Goal: Task Accomplishment & Management: Use online tool/utility

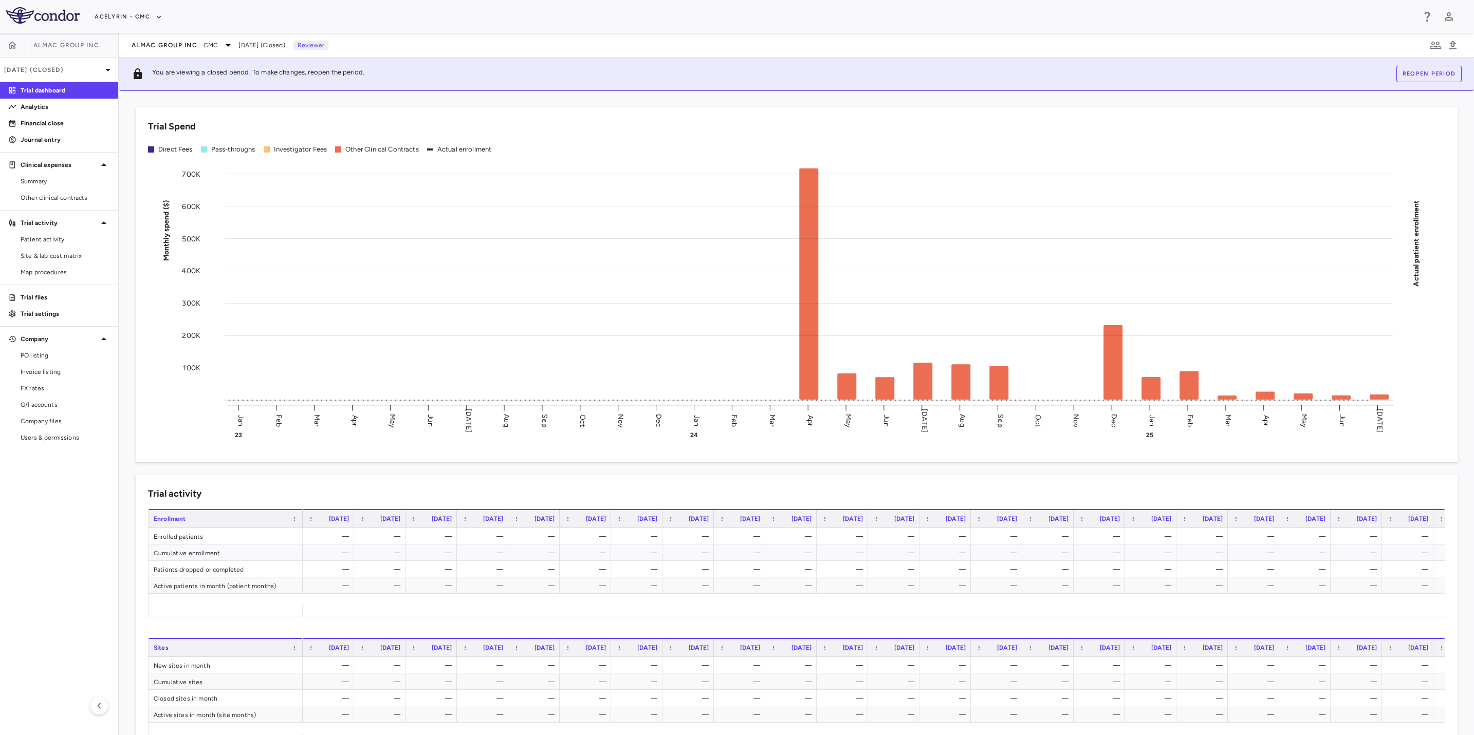
click at [56, 553] on aside "Almac Group Inc. [DATE] (Closed) Trial dashboard Analytics Financial close Jour…" at bounding box center [59, 384] width 119 height 702
click at [710, 24] on div "Acelyrin - CMC" at bounding box center [754, 16] width 1319 height 17
click at [51, 515] on aside "Almac Group Inc. [DATE] (Closed) Trial dashboard Analytics Financial close Jour…" at bounding box center [59, 384] width 119 height 702
click at [55, 128] on link "Financial close" at bounding box center [59, 123] width 118 height 15
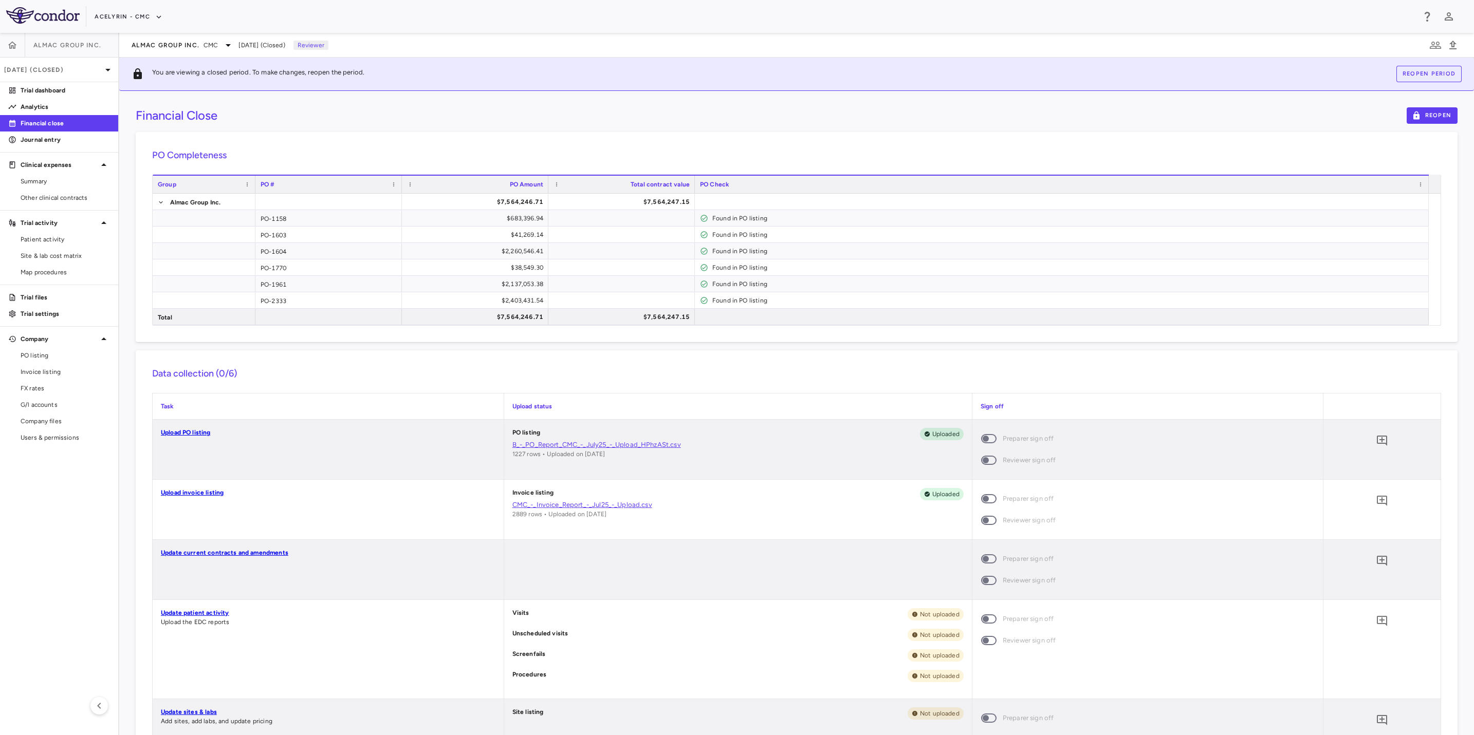
click at [59, 527] on aside "Almac Group Inc. [DATE] (Closed) Trial dashboard Analytics Financial close Jour…" at bounding box center [59, 384] width 119 height 702
drag, startPoint x: 876, startPoint y: 101, endPoint x: 649, endPoint y: 110, distance: 226.8
click at [876, 102] on div "Financial Close Reopen PO Completeness Vendor Drag here to set column labels Gr…" at bounding box center [796, 413] width 1354 height 644
drag, startPoint x: 648, startPoint y: 110, endPoint x: 543, endPoint y: 113, distance: 105.4
click at [645, 111] on div "Financial Close Reopen" at bounding box center [796, 115] width 1321 height 16
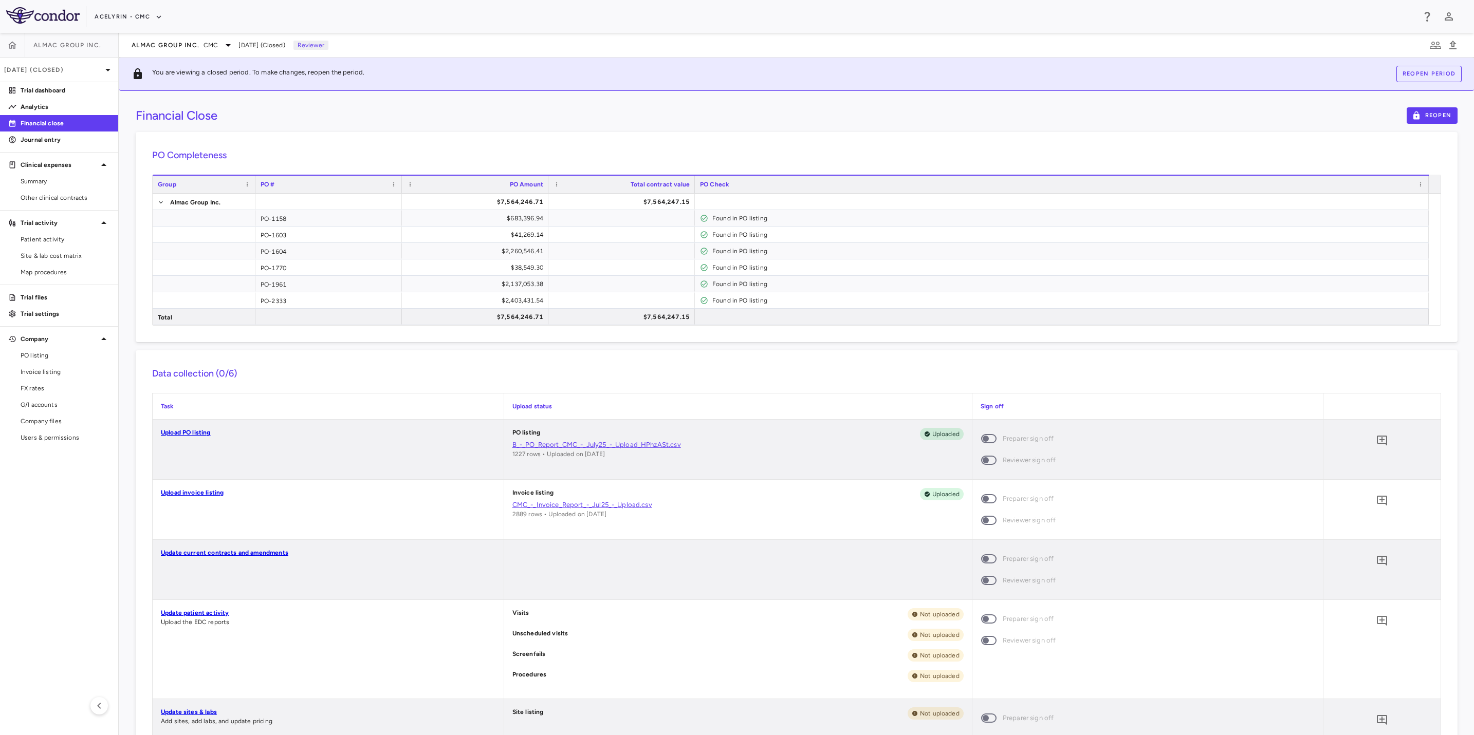
click at [543, 113] on div "Financial Close Reopen" at bounding box center [796, 115] width 1321 height 16
click at [18, 552] on aside "Almac Group Inc. [DATE] (Closed) Trial dashboard Analytics Financial close Jour…" at bounding box center [59, 384] width 119 height 702
drag, startPoint x: 647, startPoint y: 102, endPoint x: 734, endPoint y: 109, distance: 87.2
click at [651, 102] on div "Financial Close Reopen PO Completeness Vendor Drag here to set column labels Gr…" at bounding box center [796, 413] width 1354 height 644
drag, startPoint x: 740, startPoint y: 109, endPoint x: 759, endPoint y: 110, distance: 18.5
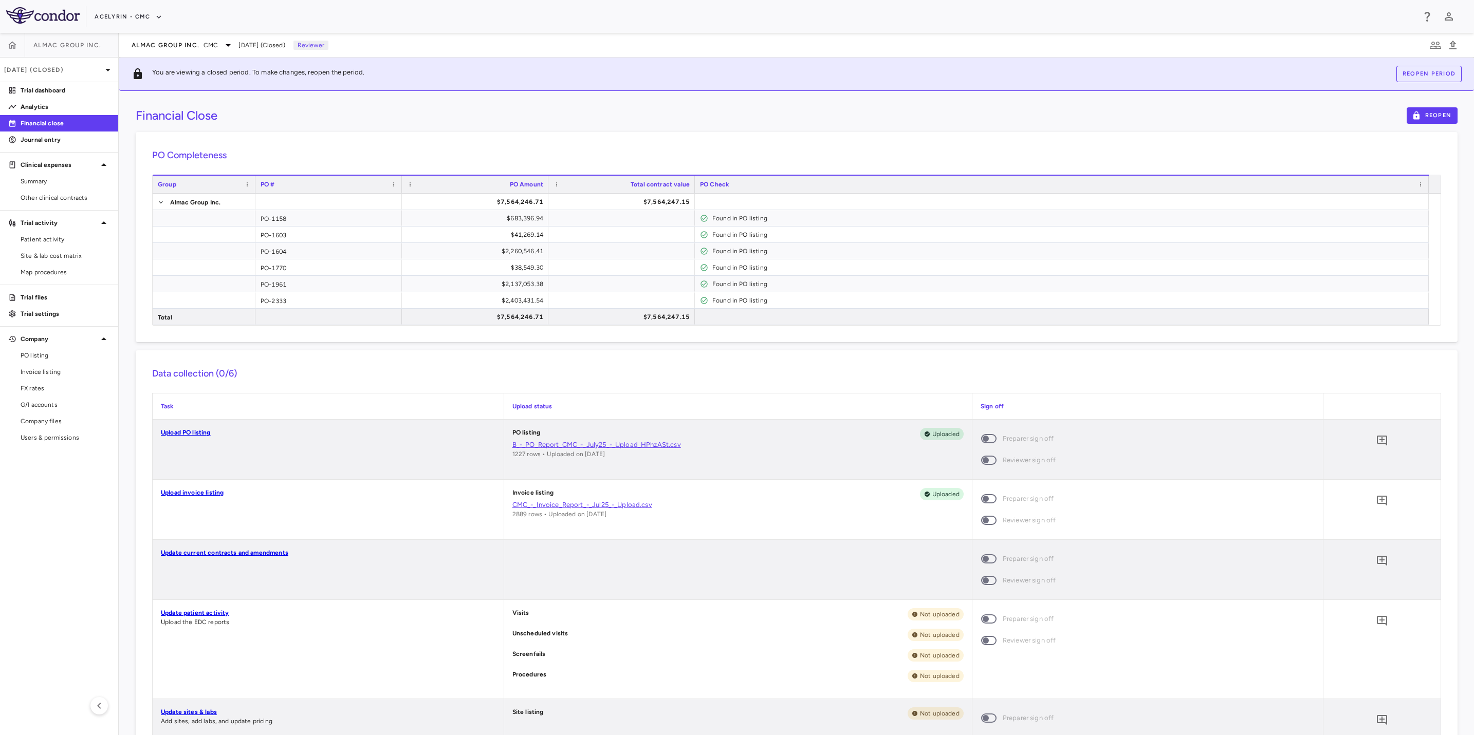
click at [742, 109] on div "Financial Close Reopen" at bounding box center [796, 115] width 1321 height 16
drag, startPoint x: 748, startPoint y: 118, endPoint x: 680, endPoint y: 124, distance: 68.1
click at [680, 124] on div "Financial Close Reopen PO Completeness Vendor Drag here to set column labels Gr…" at bounding box center [796, 413] width 1354 height 644
click at [72, 539] on aside "Almac Group Inc. [DATE] (Closed) Trial dashboard Analytics Financial close Jour…" at bounding box center [59, 384] width 119 height 702
drag, startPoint x: 904, startPoint y: 121, endPoint x: 931, endPoint y: 113, distance: 28.3
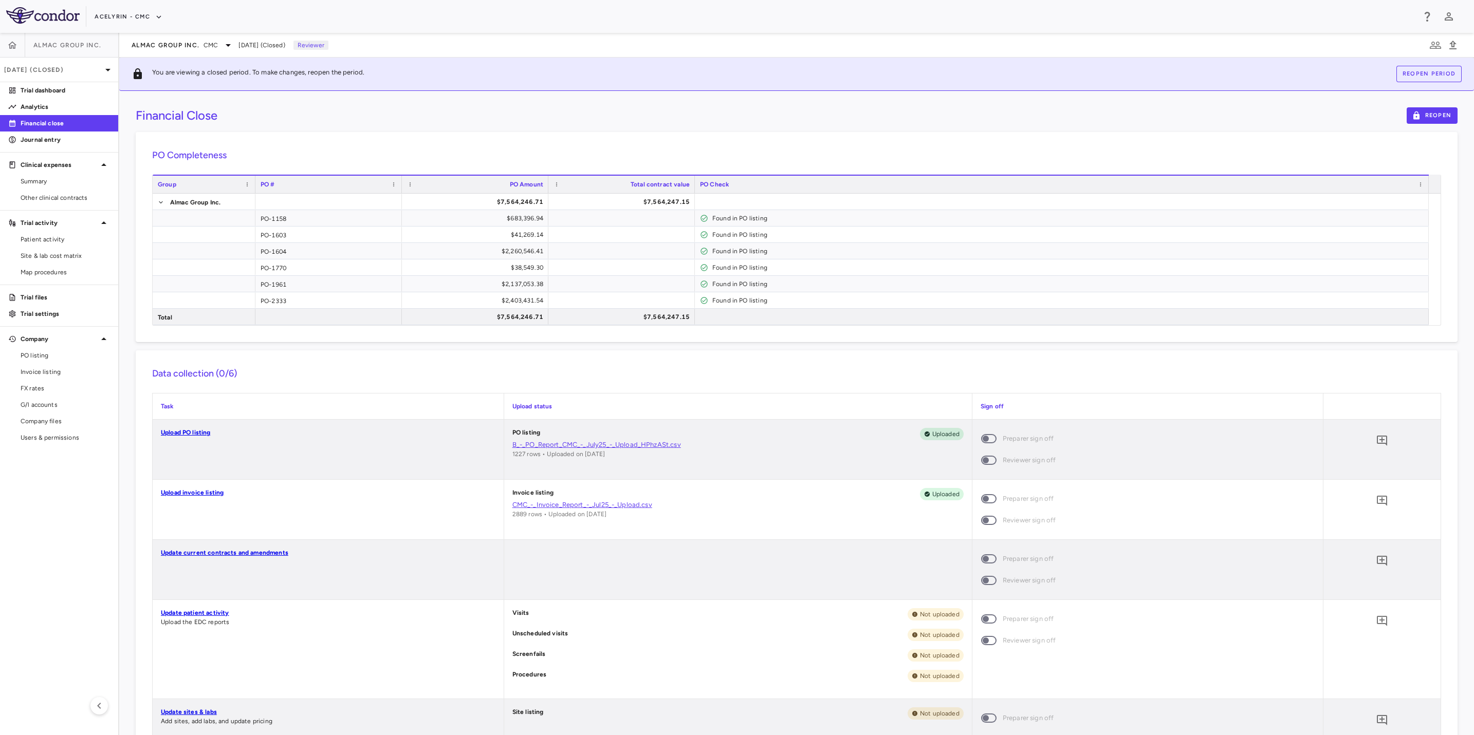
click at [910, 118] on div "Financial Close Reopen" at bounding box center [796, 115] width 1321 height 16
drag, startPoint x: 953, startPoint y: 111, endPoint x: 923, endPoint y: 113, distance: 29.8
click at [944, 113] on div "Financial Close Reopen" at bounding box center [796, 115] width 1321 height 16
click at [712, 111] on div "Financial Close Reopen" at bounding box center [796, 115] width 1321 height 16
click at [75, 534] on aside "Almac Group Inc. [DATE] (Closed) Trial dashboard Analytics Financial close Jour…" at bounding box center [59, 384] width 119 height 702
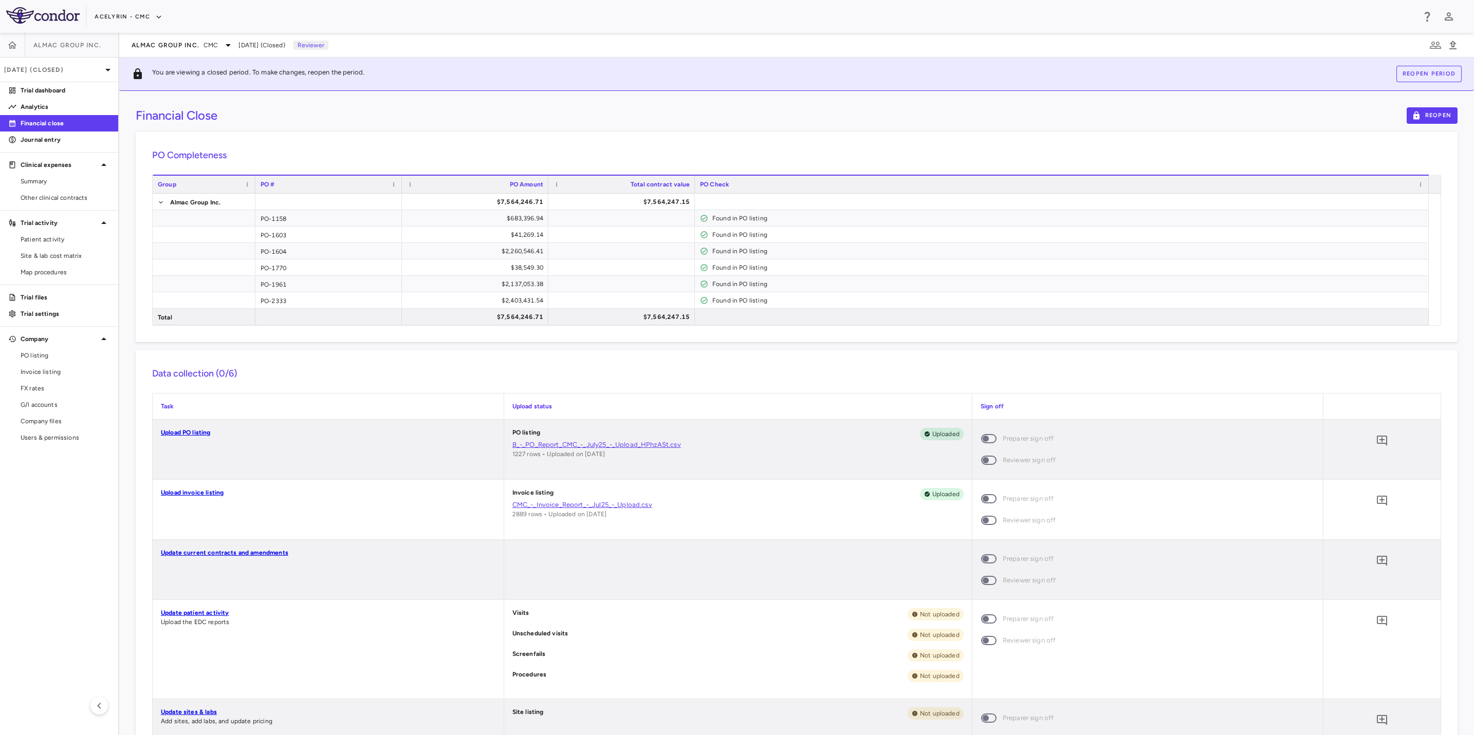
drag, startPoint x: 691, startPoint y: 142, endPoint x: 728, endPoint y: 142, distance: 36.5
click at [691, 142] on div "PO Completeness Vendor Drag here to set column labels Group PO # PO Amount" at bounding box center [796, 237] width 1321 height 210
drag, startPoint x: 730, startPoint y: 142, endPoint x: 687, endPoint y: 142, distance: 42.1
click at [700, 142] on div "PO Completeness Vendor Drag here to set column labels Group PO # PO Amount" at bounding box center [796, 237] width 1321 height 210
drag, startPoint x: 571, startPoint y: 142, endPoint x: 144, endPoint y: 324, distance: 464.3
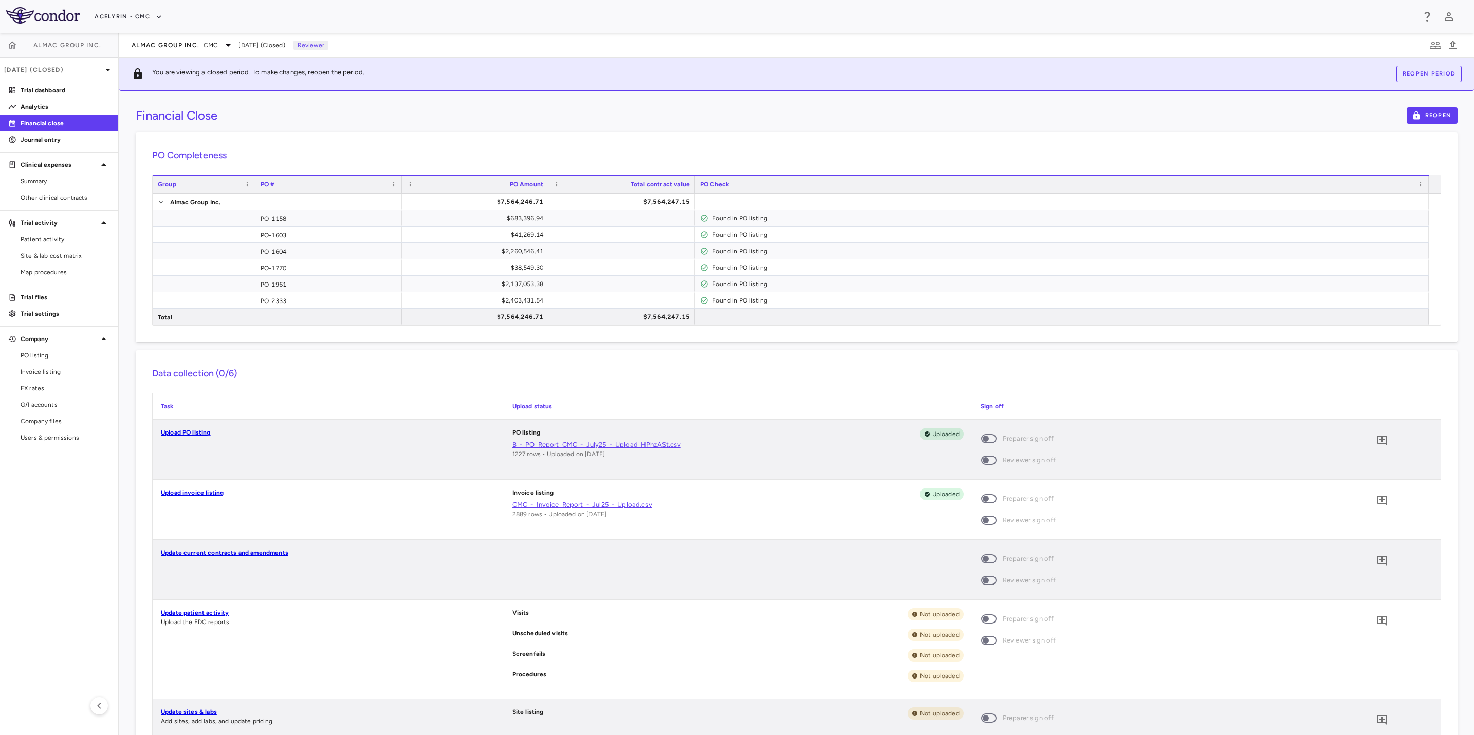
click at [570, 142] on div "PO Completeness Vendor Drag here to set column labels Group PO # PO Amount" at bounding box center [796, 237] width 1321 height 210
click at [82, 515] on aside "Almac Group Inc. [DATE] (Closed) Trial dashboard Analytics Financial close Jour…" at bounding box center [59, 384] width 119 height 702
click at [595, 134] on div "PO Completeness Vendor Drag here to set column labels Group PO # PO Amount" at bounding box center [796, 237] width 1321 height 210
drag, startPoint x: 467, startPoint y: 108, endPoint x: 449, endPoint y: 122, distance: 22.7
click at [466, 108] on div "Financial Close Reopen" at bounding box center [796, 115] width 1321 height 16
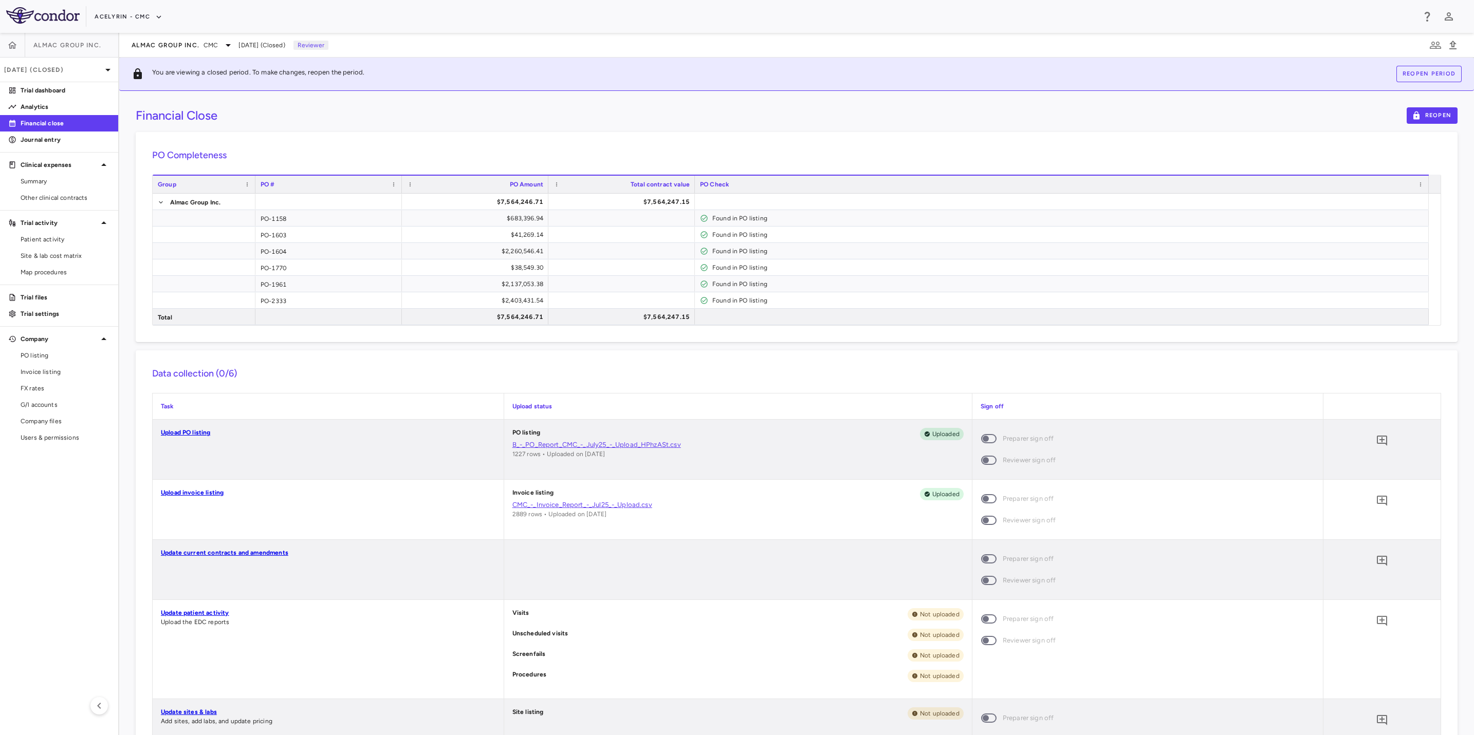
click at [52, 486] on aside "Almac Group Inc. [DATE] (Closed) Trial dashboard Analytics Financial close Jour…" at bounding box center [59, 384] width 119 height 702
click at [652, 125] on div "Financial Close Reopen PO Completeness Vendor Drag here to set column labels Gr…" at bounding box center [796, 413] width 1354 height 644
drag, startPoint x: 532, startPoint y: 119, endPoint x: 526, endPoint y: 121, distance: 6.5
click at [526, 120] on div "Financial Close Reopen" at bounding box center [796, 115] width 1321 height 16
click at [57, 546] on aside "Almac Group Inc. [DATE] (Closed) Trial dashboard Analytics Financial close Jour…" at bounding box center [59, 384] width 119 height 702
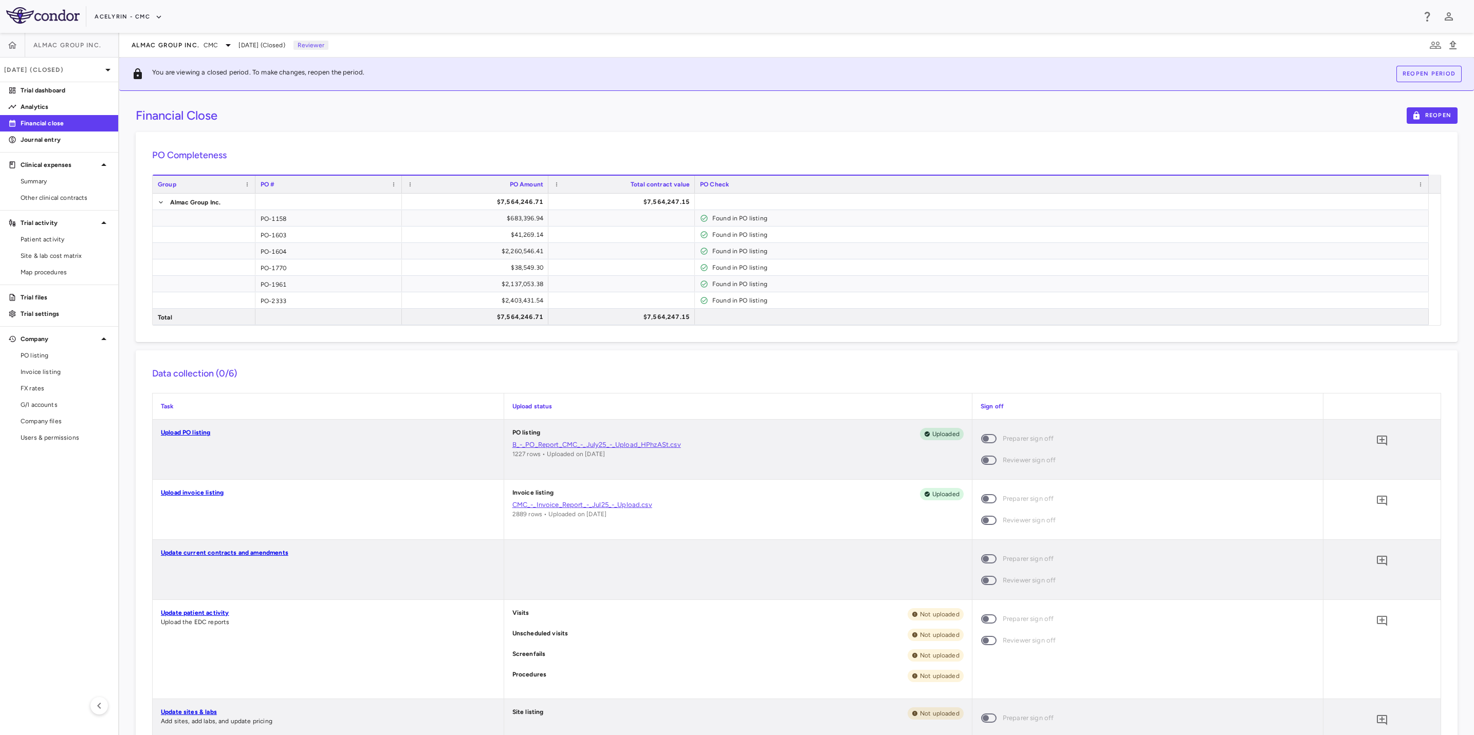
click at [511, 23] on div "Acelyrin - CMC" at bounding box center [754, 16] width 1319 height 17
click at [711, 142] on div "PO Completeness Vendor Drag here to set column labels Group PO # PO Amount" at bounding box center [796, 237] width 1321 height 210
drag, startPoint x: 800, startPoint y: 145, endPoint x: 609, endPoint y: 140, distance: 191.2
click at [799, 145] on div "PO Completeness Vendor Drag here to set column labels Group PO # PO Amount" at bounding box center [796, 237] width 1321 height 210
click at [597, 139] on div "PO Completeness Vendor Drag here to set column labels Group PO # PO Amount" at bounding box center [796, 237] width 1321 height 210
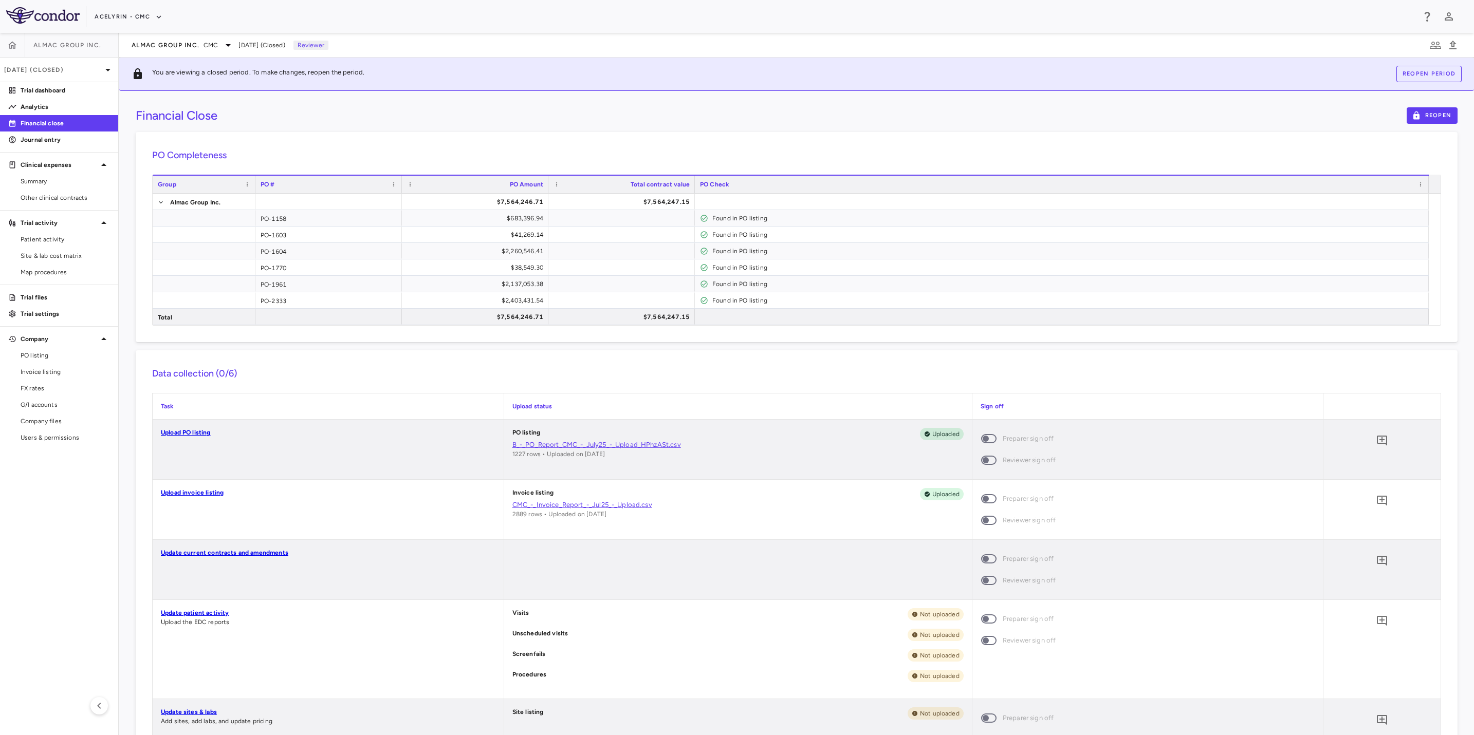
drag, startPoint x: 627, startPoint y: 143, endPoint x: 761, endPoint y: 156, distance: 134.7
click at [635, 145] on div "PO Completeness Vendor Drag here to set column labels Group PO # PO Amount" at bounding box center [796, 237] width 1321 height 210
drag, startPoint x: 761, startPoint y: 156, endPoint x: 744, endPoint y: 156, distance: 17.0
click at [761, 156] on h6 "PO Completeness" at bounding box center [796, 155] width 1289 height 14
click at [677, 152] on h6 "PO Completeness" at bounding box center [796, 155] width 1289 height 14
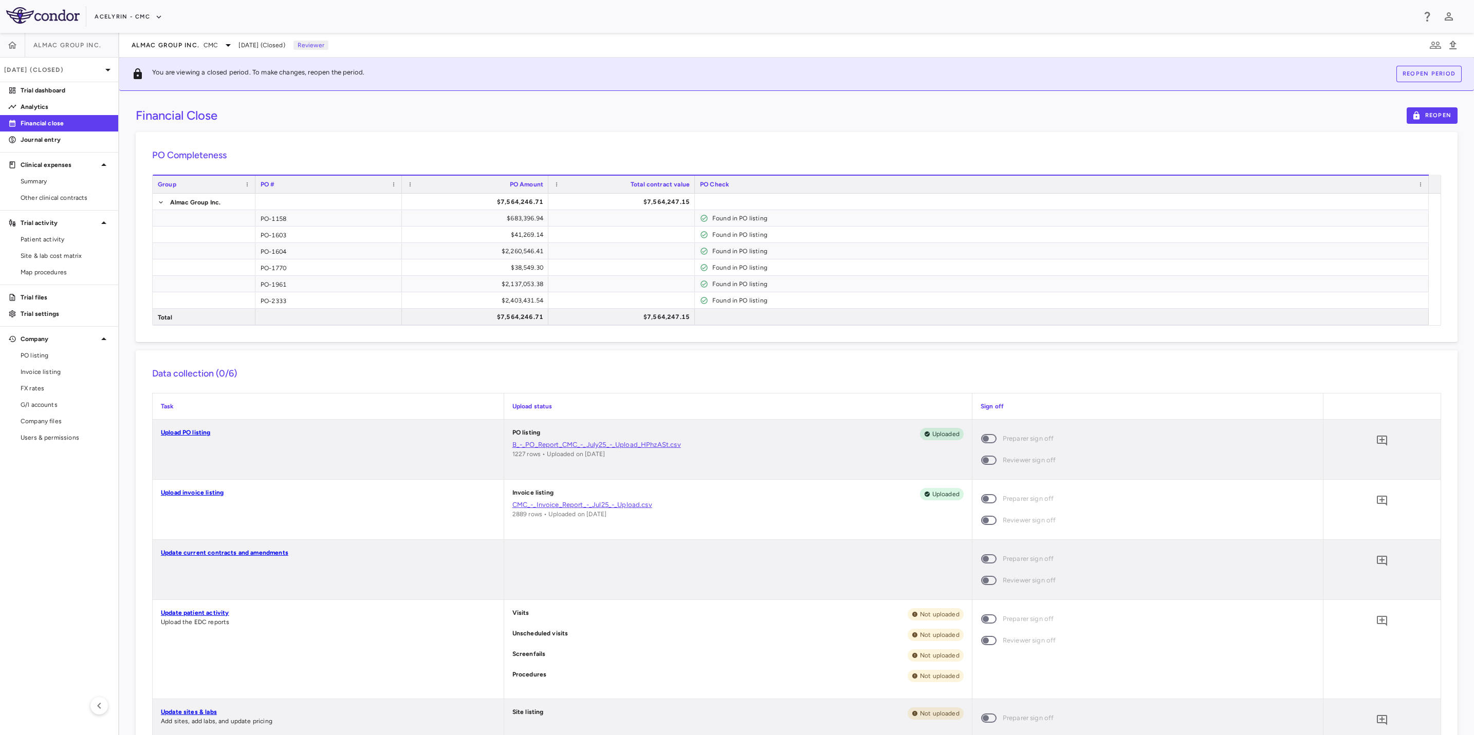
drag, startPoint x: 760, startPoint y: 153, endPoint x: 627, endPoint y: 153, distance: 132.6
click at [736, 154] on h6 "PO Completeness" at bounding box center [796, 155] width 1289 height 14
click at [627, 153] on h6 "PO Completeness" at bounding box center [796, 155] width 1289 height 14
